Goal: Find specific fact: Find specific fact

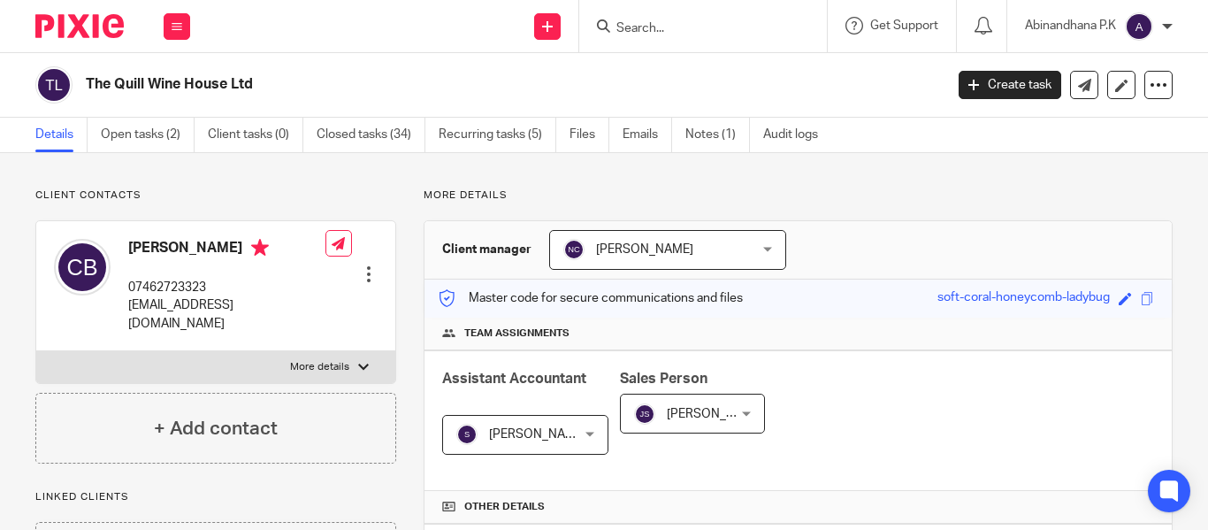
click at [622, 32] on input "Search" at bounding box center [694, 29] width 159 height 16
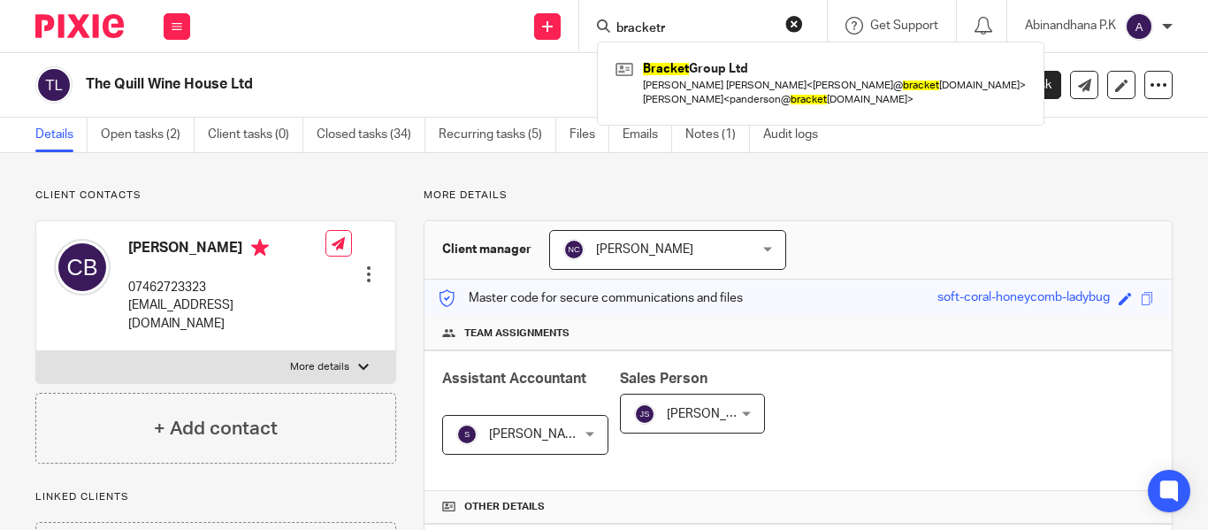
type input "bracketr"
click at [717, 112] on div "Bracket Group Ltd [PERSON_NAME] [PERSON_NAME] < acharles@ bracket [DOMAIN_NAME]…" at bounding box center [821, 83] width 448 height 83
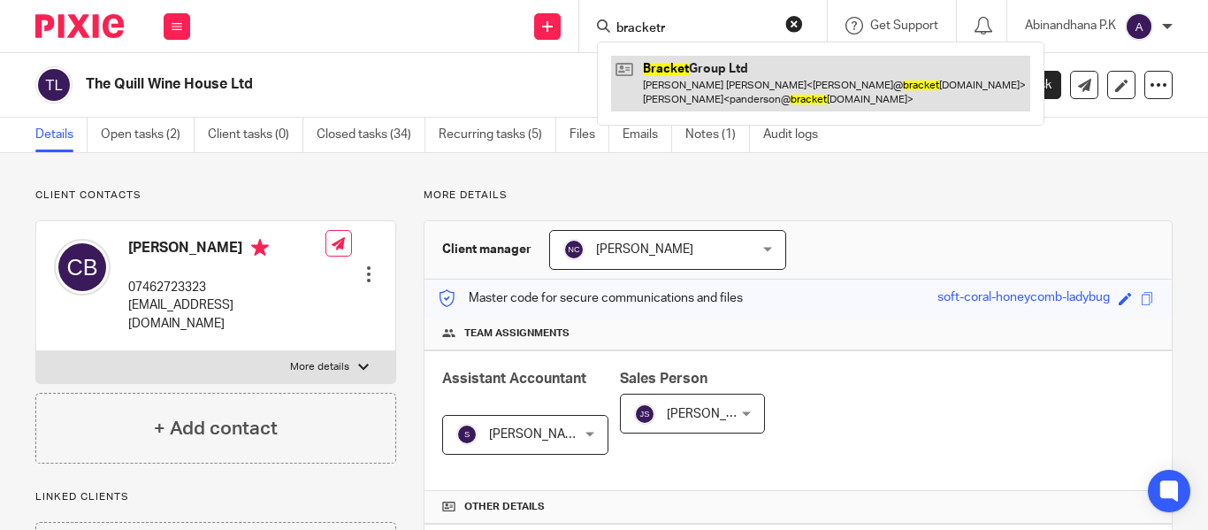
click at [698, 85] on link at bounding box center [820, 83] width 419 height 55
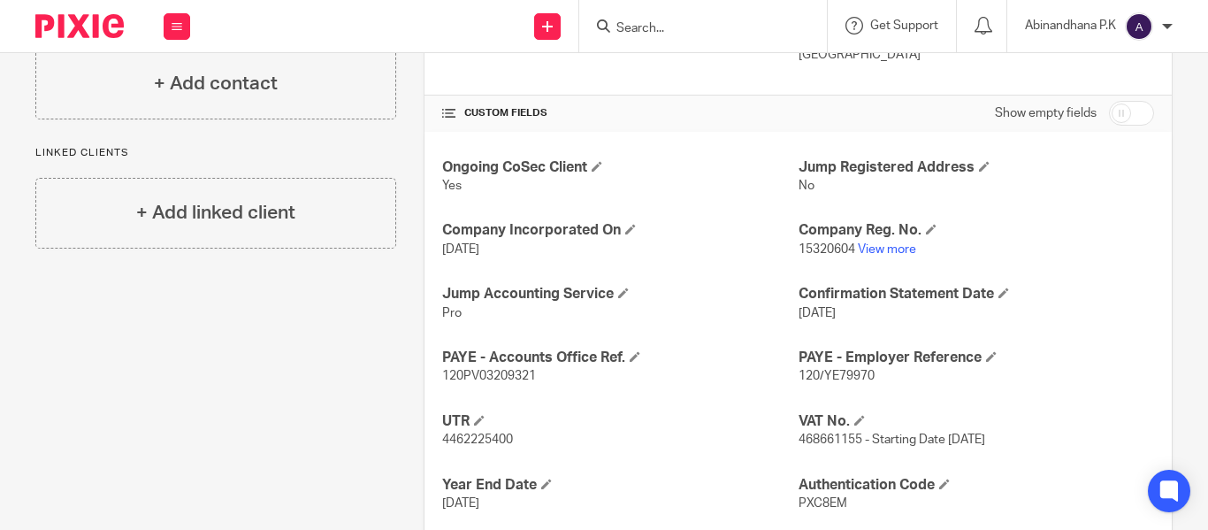
scroll to position [570, 0]
click at [815, 382] on p "120/YE79970" at bounding box center [977, 375] width 356 height 18
copy p "120/YE79970"
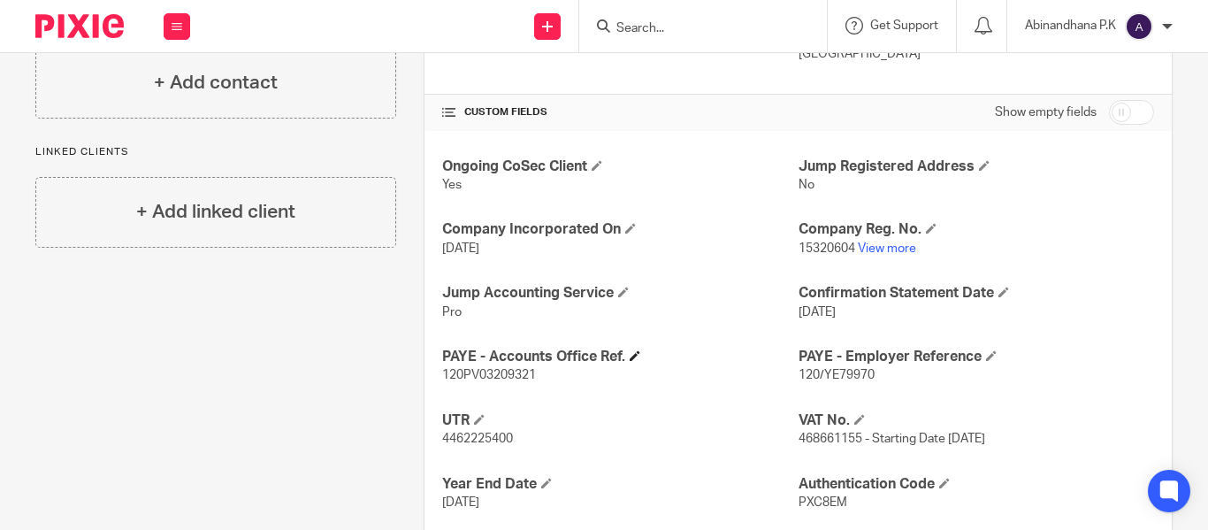
click at [495, 365] on h4 "PAYE - Accounts Office Ref." at bounding box center [620, 357] width 356 height 19
click at [487, 371] on span "120PV03209321" at bounding box center [489, 375] width 94 height 12
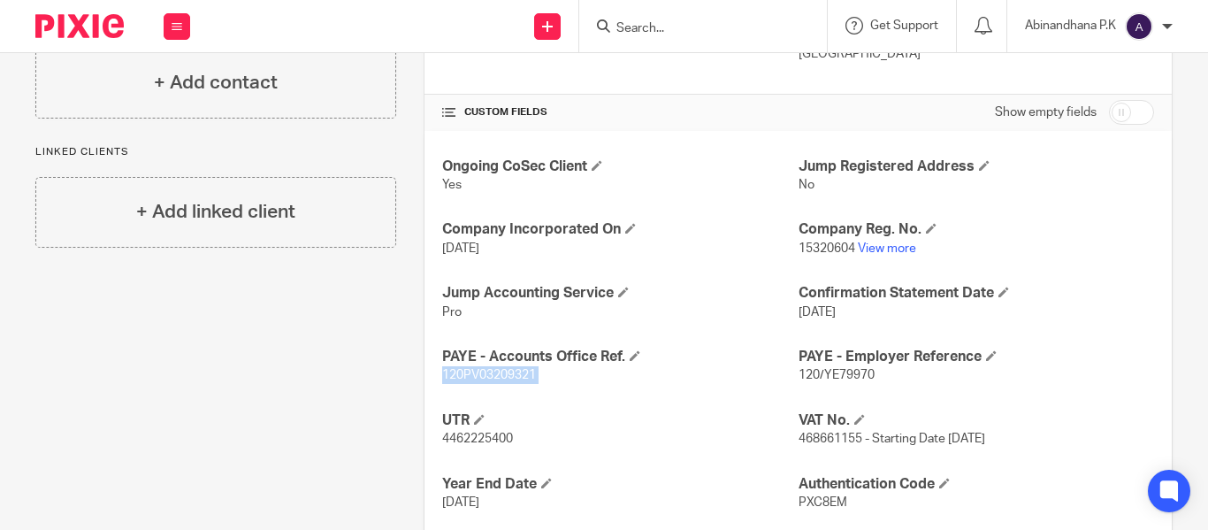
click at [487, 371] on span "120PV03209321" at bounding box center [489, 375] width 94 height 12
copy p "120PV03209321"
